Goal: Task Accomplishment & Management: Use online tool/utility

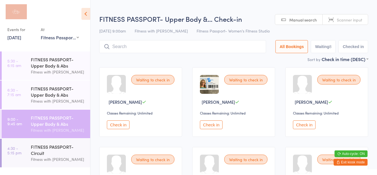
click at [314, 38] on div "FITNESS PASSPORT- Upper Body &… Check-in [DATE] 9:00am Fitness with Zoe Fitness…" at bounding box center [233, 35] width 269 height 42
click at [326, 46] on button "Waiting 8" at bounding box center [323, 46] width 25 height 13
select select "0"
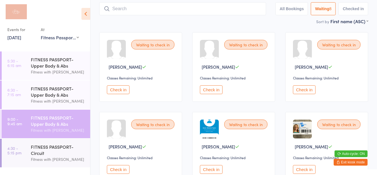
scroll to position [36, 0]
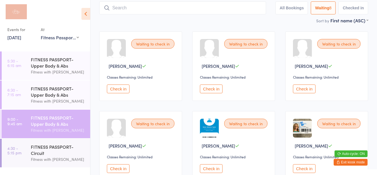
click at [19, 37] on link "[DATE]" at bounding box center [14, 37] width 14 height 6
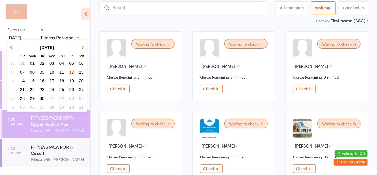
click at [54, 40] on select "Any location Women's Fitness Studio- [STREET_ADDRESS], [GEOGRAPHIC_DATA] Fitnes…" at bounding box center [60, 37] width 38 height 6
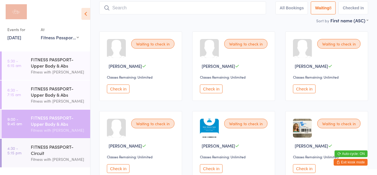
click at [41, 34] on select "Any location Women's Fitness Studio- [STREET_ADDRESS], [GEOGRAPHIC_DATA] Fitnes…" at bounding box center [60, 37] width 38 height 6
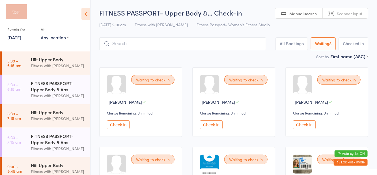
click at [262, 38] on input "search" at bounding box center [182, 43] width 167 height 13
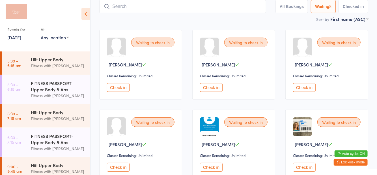
scroll to position [38, 0]
click at [266, 27] on div "Waiting to check in [PERSON_NAME] Classes Remaining: Unlimited Check in Waiting…" at bounding box center [233, 144] width 279 height 239
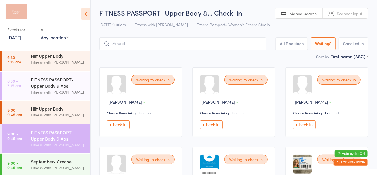
scroll to position [60, 0]
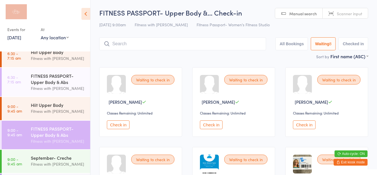
click at [18, 158] on time "9:00 - 9:45 am" at bounding box center [14, 161] width 15 height 9
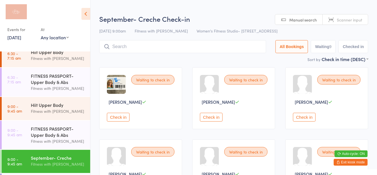
click at [235, 20] on h2 "September- Creche Check-in" at bounding box center [233, 18] width 269 height 9
click at [59, 38] on select "Any location Women's Fitness Studio- [STREET_ADDRESS], [GEOGRAPHIC_DATA] Fitnes…" at bounding box center [55, 37] width 28 height 6
select select "0"
click at [41, 34] on select "Any location Women's Fitness Studio- [STREET_ADDRESS], [GEOGRAPHIC_DATA] Fitnes…" at bounding box center [55, 37] width 28 height 6
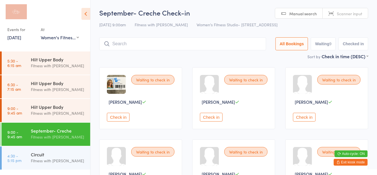
click at [227, 20] on div "September- Creche Check-in [DATE] 9:00am Fitness with [PERSON_NAME] Women's Fit…" at bounding box center [233, 30] width 269 height 45
